Goal: Share content

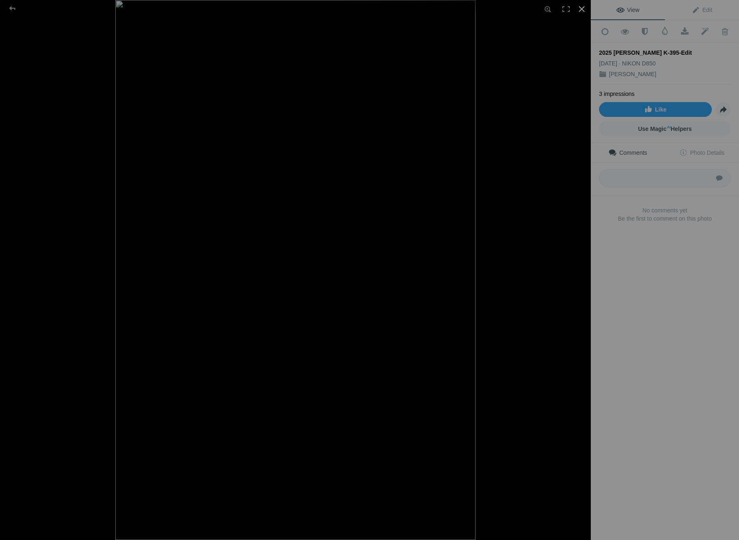
click at [581, 10] on div at bounding box center [582, 9] width 18 height 18
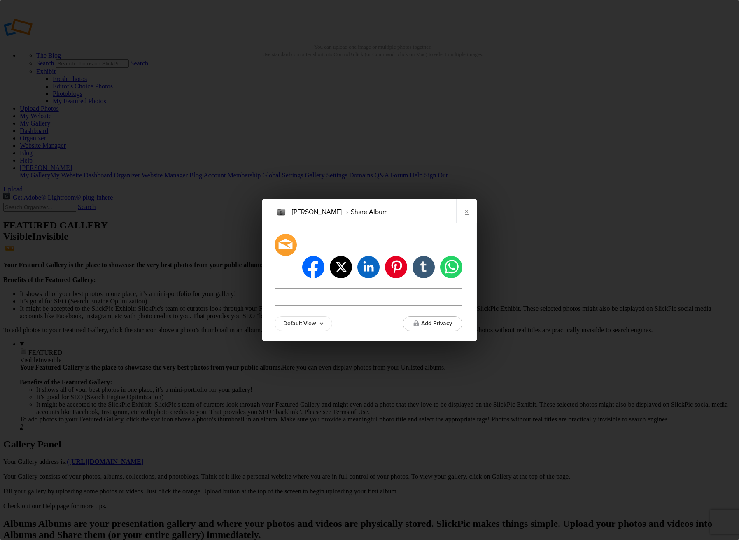
type input "https://snsfineartphotography.slickpic.com/go/ethan-fricker"
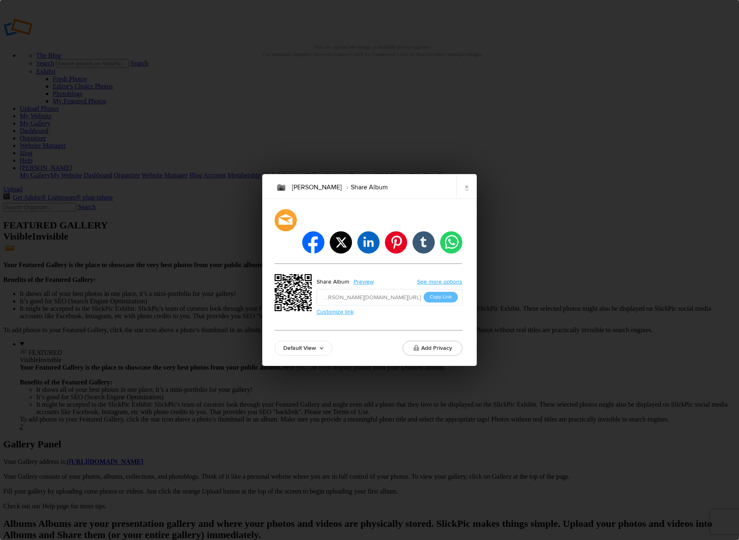
click at [467, 196] on link "×" at bounding box center [466, 186] width 21 height 25
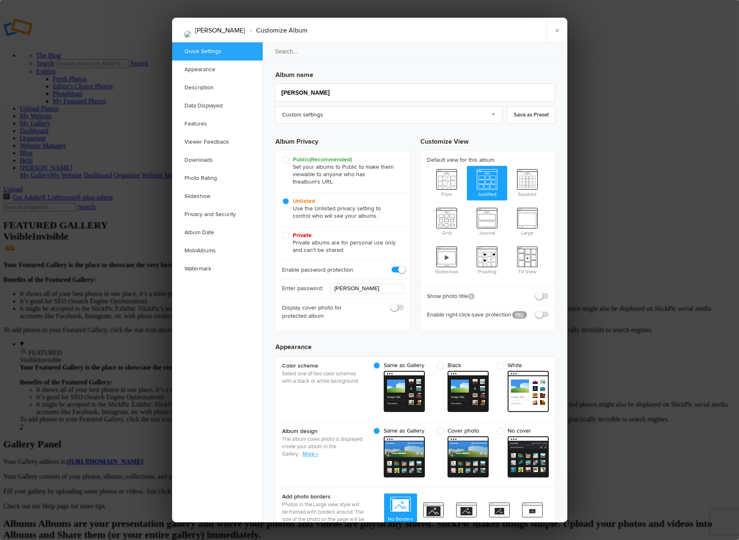
click at [671, 115] on div at bounding box center [369, 270] width 739 height 540
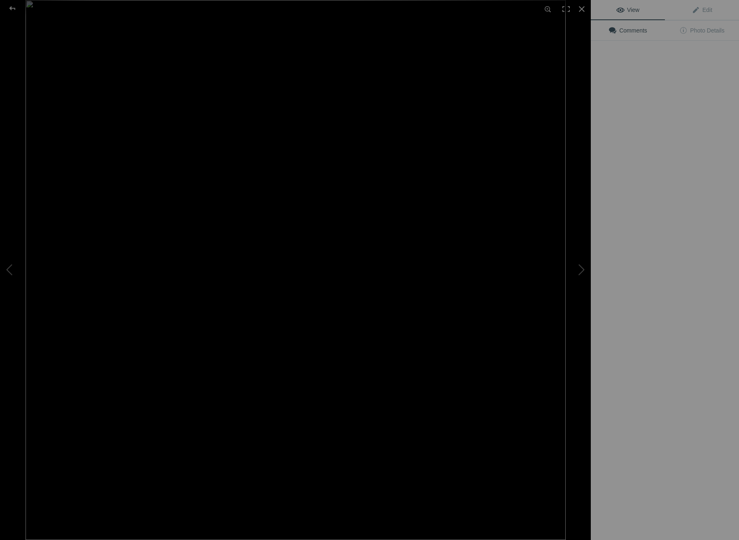
click at [664, 334] on div "View Edit Comments Photo Details" at bounding box center [665, 270] width 148 height 540
